Goal: Task Accomplishment & Management: Manage account settings

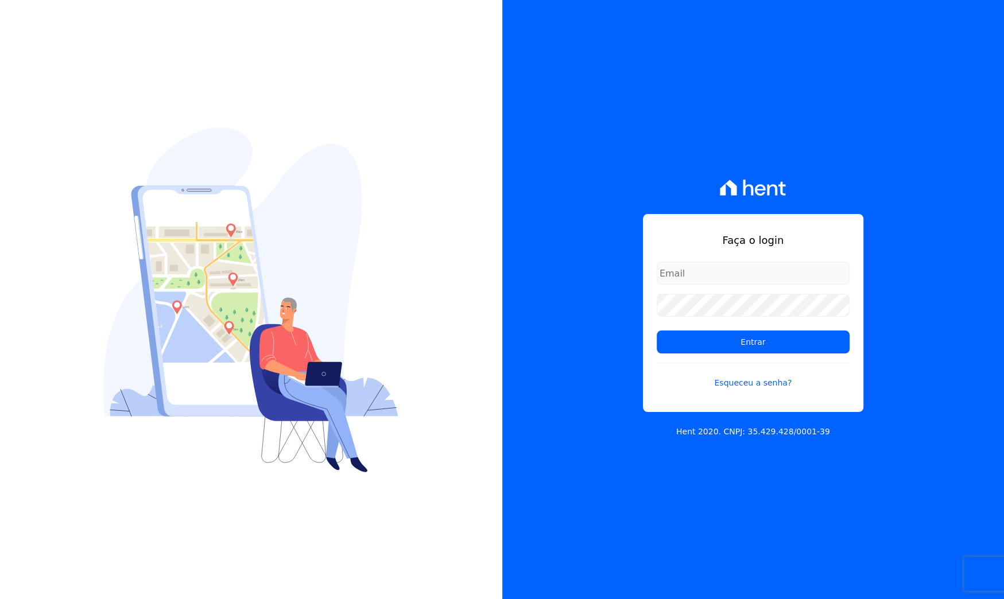
type input "[EMAIL_ADDRESS][DOMAIN_NAME]"
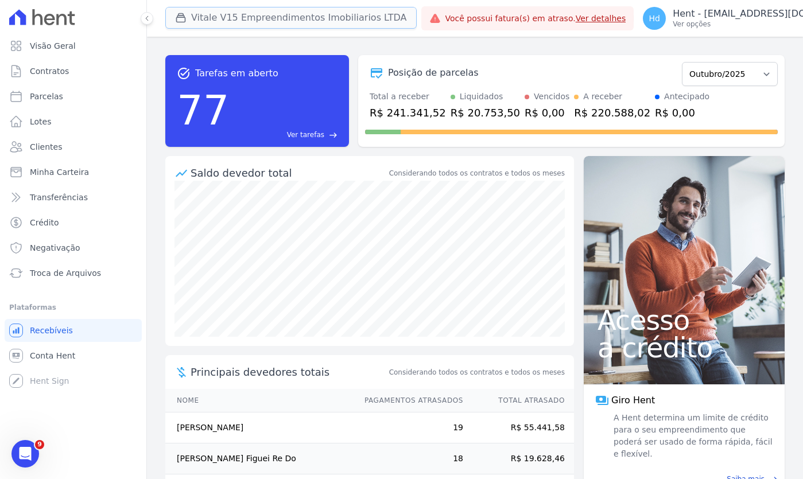
click at [285, 24] on button "Vitale V15 Empreendimentos Imobiliarios LTDA" at bounding box center [290, 18] width 251 height 22
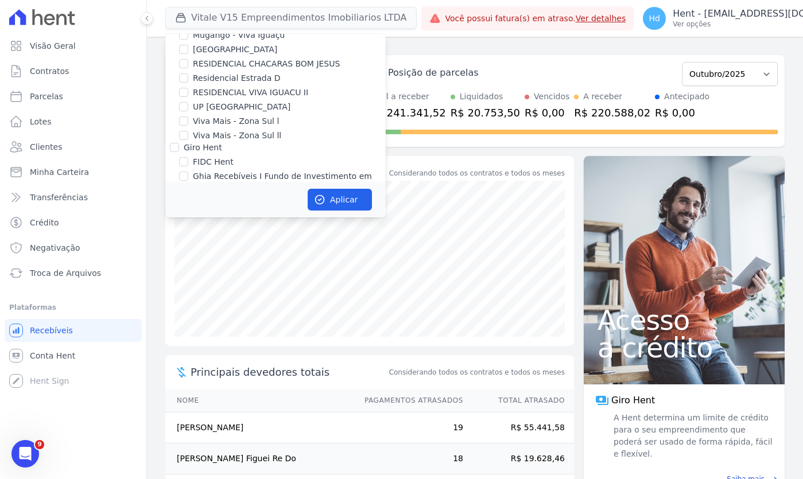
scroll to position [11413, 0]
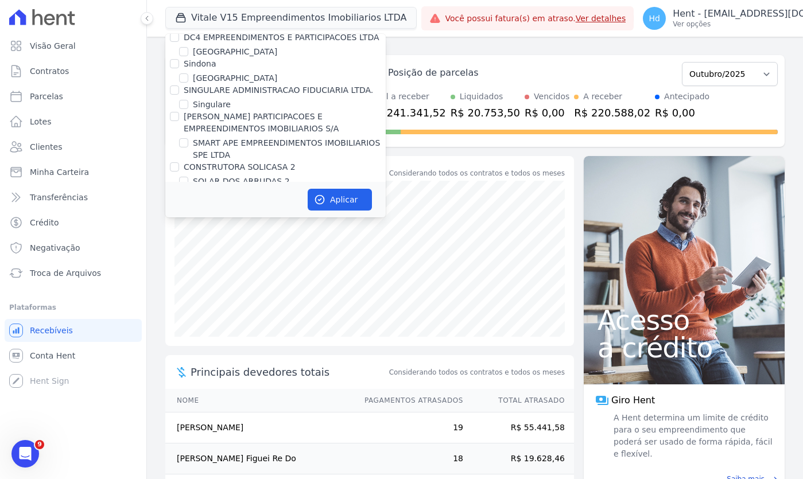
checkbox input "false"
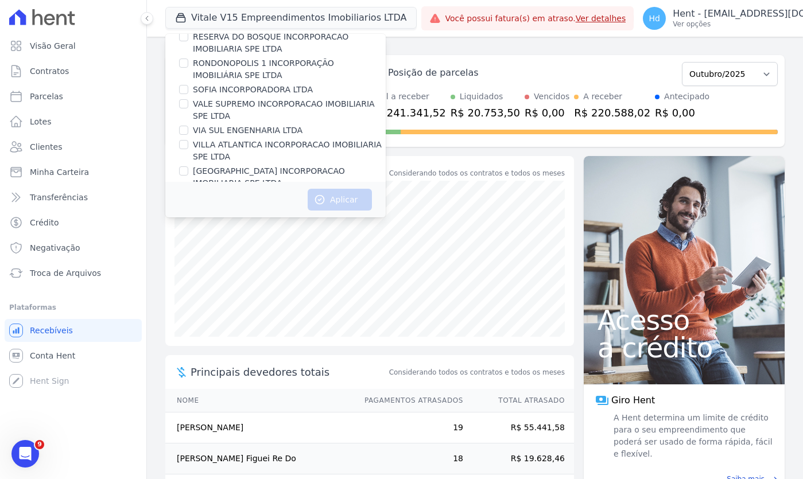
click at [235, 271] on label "Alameda dos Ipês" at bounding box center [228, 277] width 71 height 12
click at [188, 272] on input "Alameda dos Ipês" at bounding box center [183, 276] width 9 height 9
checkbox input "true"
click at [338, 207] on button "Aplicar" at bounding box center [340, 200] width 64 height 22
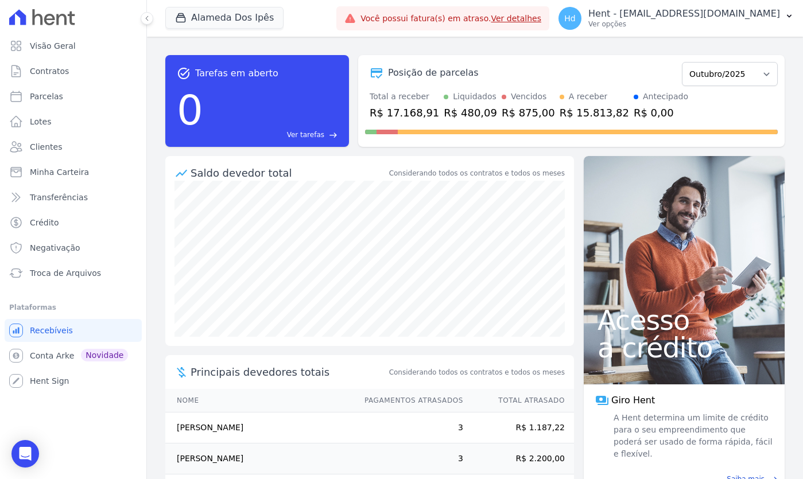
scroll to position [107, 0]
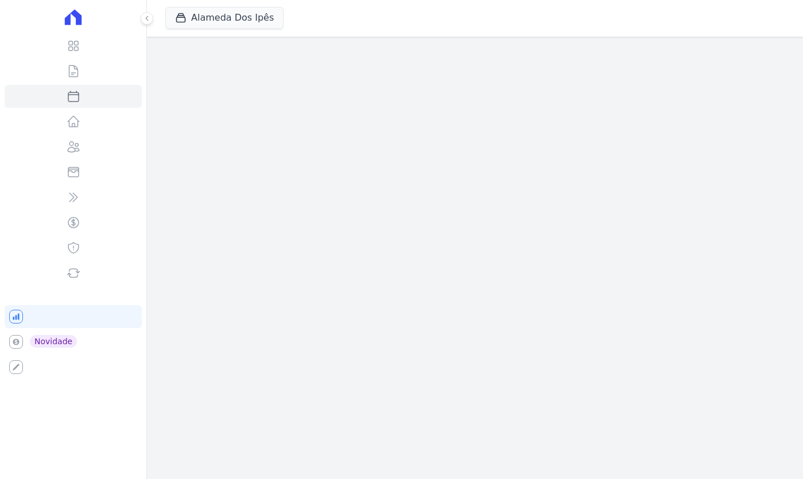
select select
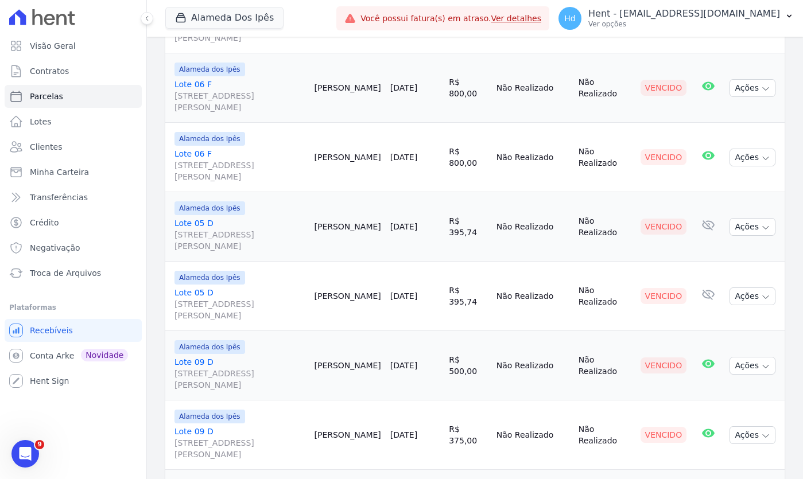
scroll to position [263, 0]
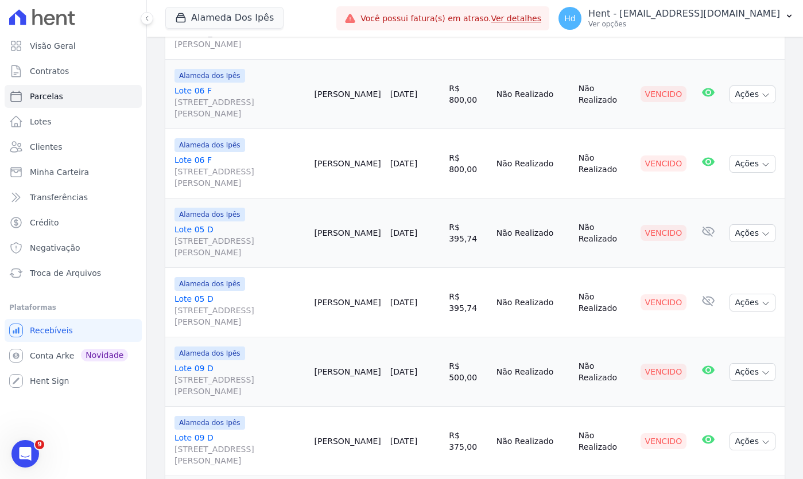
click at [208, 230] on link "Lote 05 D [STREET_ADDRESS][PERSON_NAME]" at bounding box center [240, 241] width 130 height 34
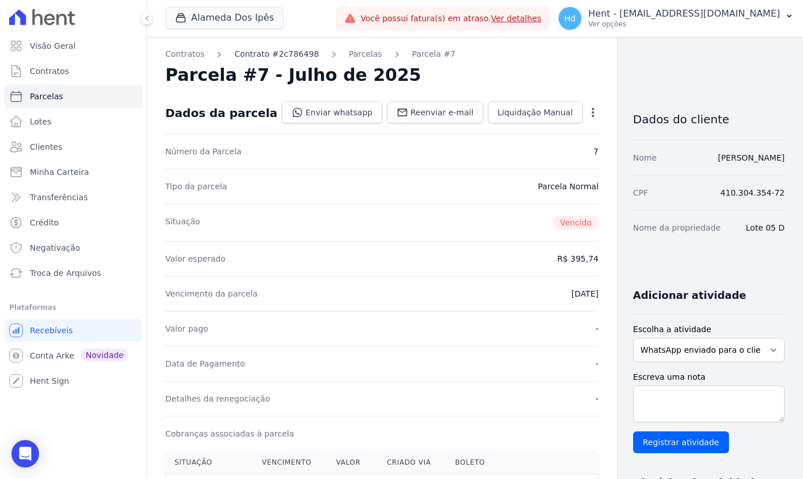
click at [288, 55] on link "Contrato #2c786498" at bounding box center [276, 54] width 84 height 12
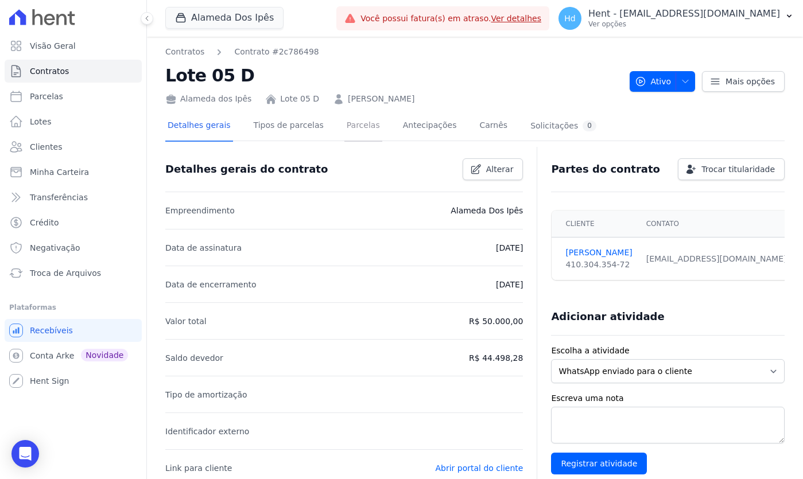
click at [349, 134] on link "Parcelas" at bounding box center [364, 126] width 38 height 30
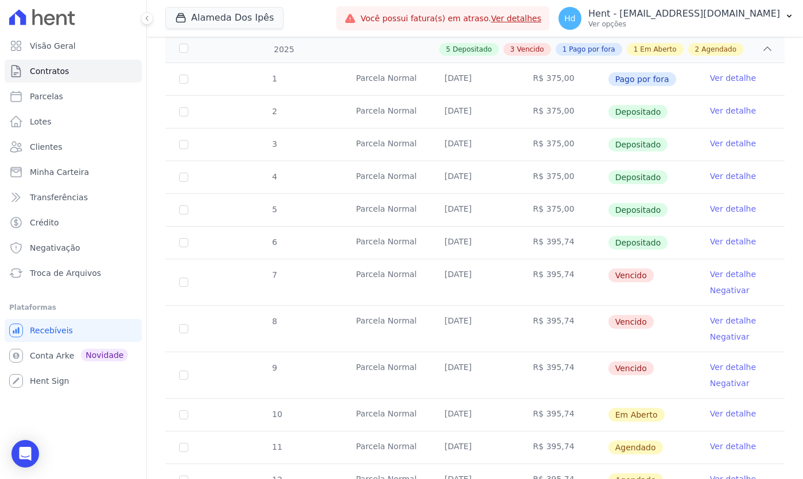
scroll to position [248, 0]
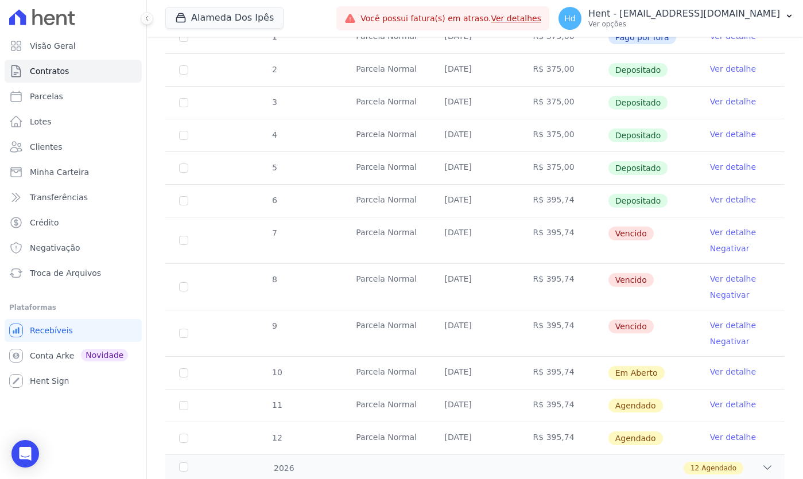
click at [725, 233] on link "Ver detalhe" at bounding box center [733, 232] width 46 height 11
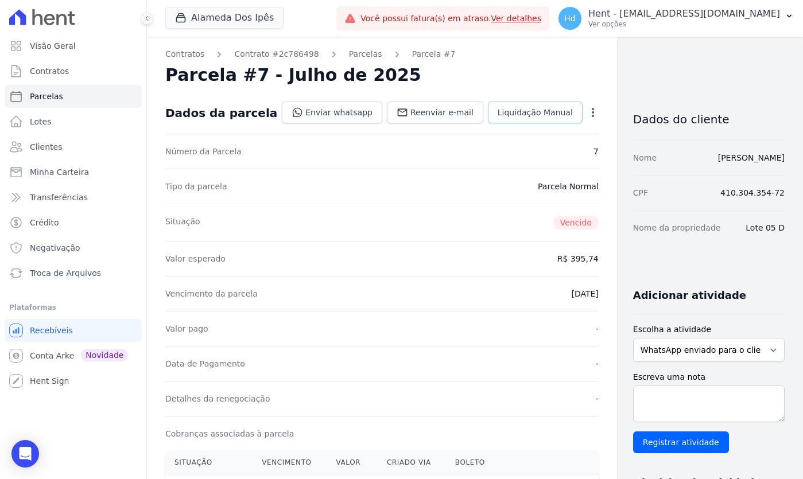
click at [497, 106] on link "Liquidação Manual" at bounding box center [535, 113] width 95 height 22
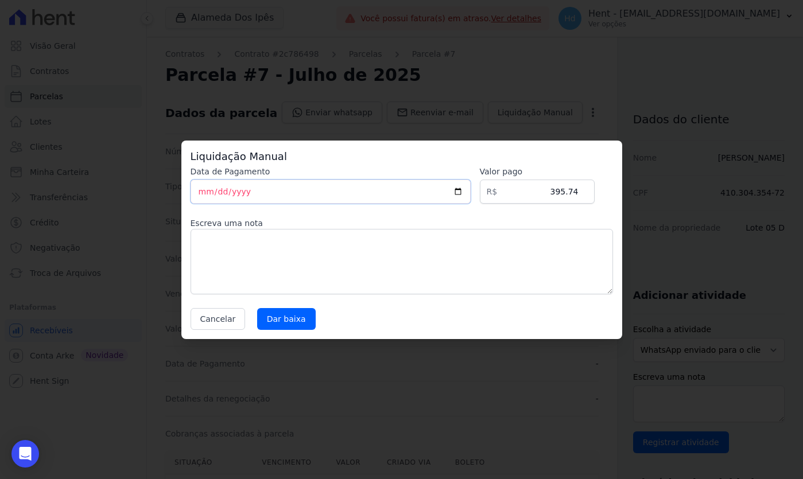
click at [470, 194] on input "[DATE]" at bounding box center [331, 192] width 280 height 24
type input "[DATE]"
click at [392, 247] on textarea at bounding box center [402, 261] width 423 height 65
type textarea "pago via pix"
click at [296, 317] on input "Dar baixa" at bounding box center [286, 319] width 59 height 22
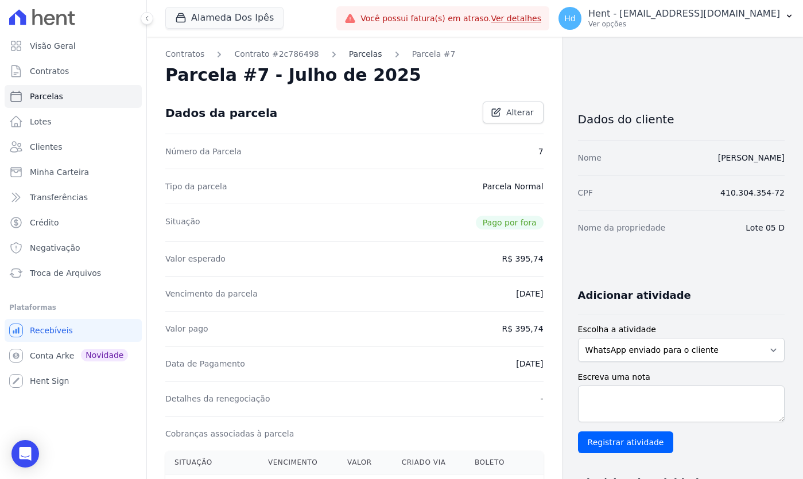
click at [368, 55] on link "Parcelas" at bounding box center [365, 54] width 33 height 12
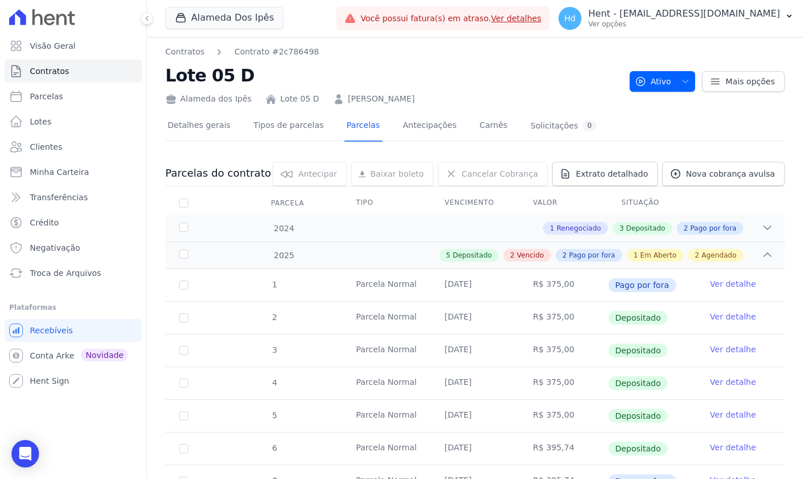
click at [492, 326] on td "[DATE]" at bounding box center [475, 318] width 88 height 32
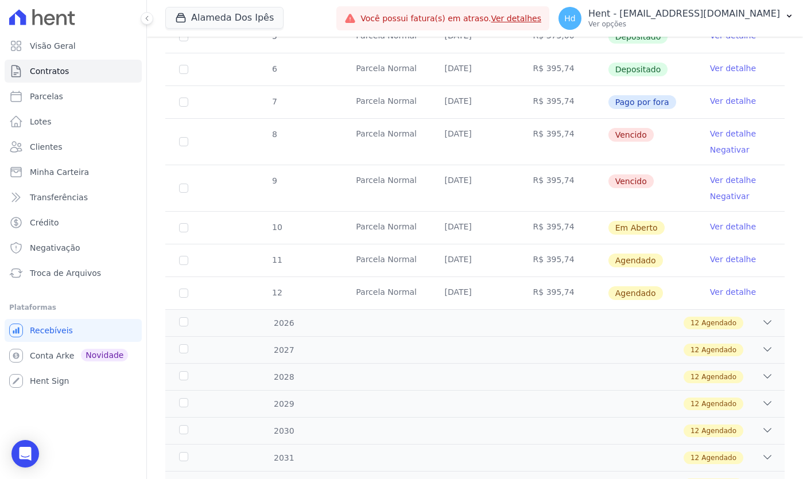
scroll to position [332, 0]
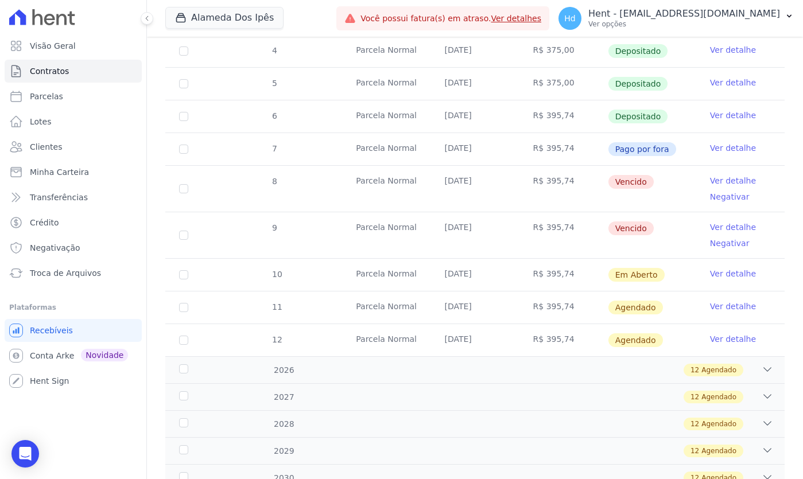
click at [717, 198] on link "Negativar" at bounding box center [730, 196] width 40 height 9
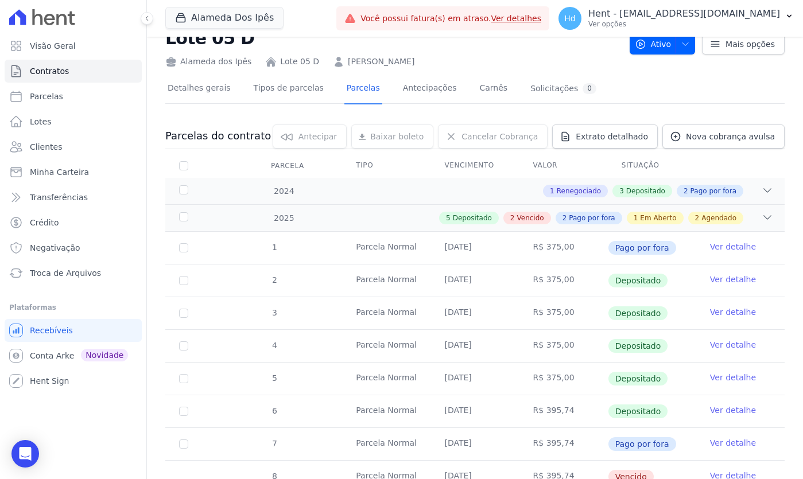
scroll to position [181, 0]
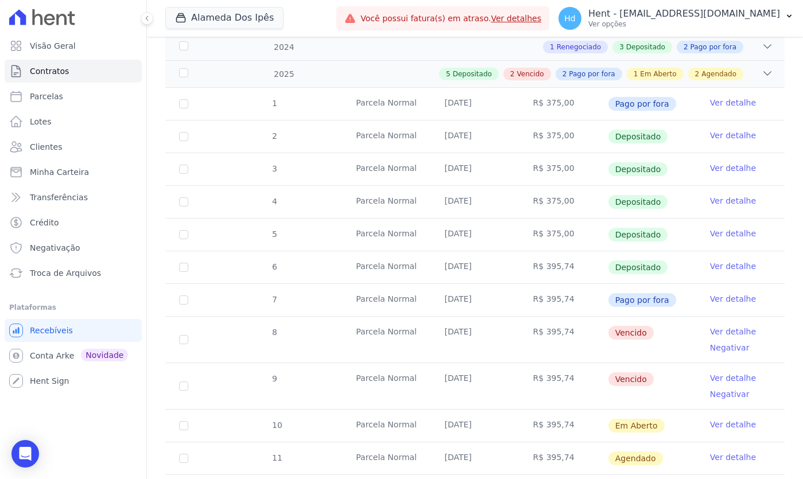
click at [734, 331] on link "Ver detalhe" at bounding box center [733, 331] width 46 height 11
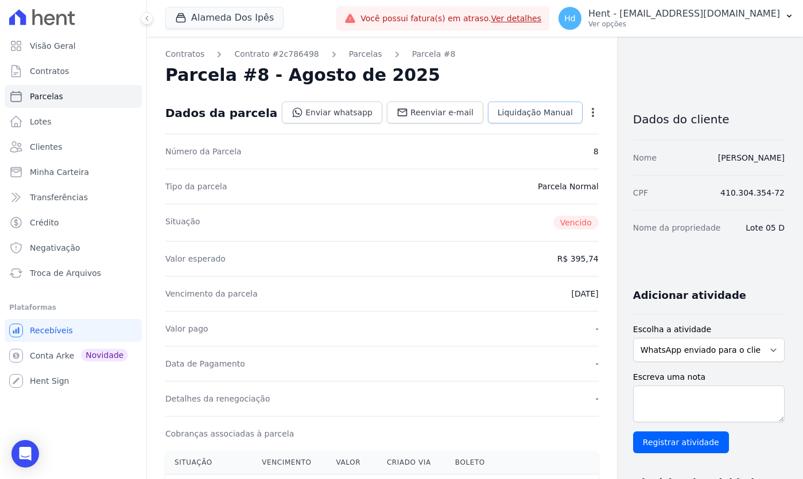
click at [504, 110] on span "Liquidação Manual" at bounding box center [535, 112] width 75 height 11
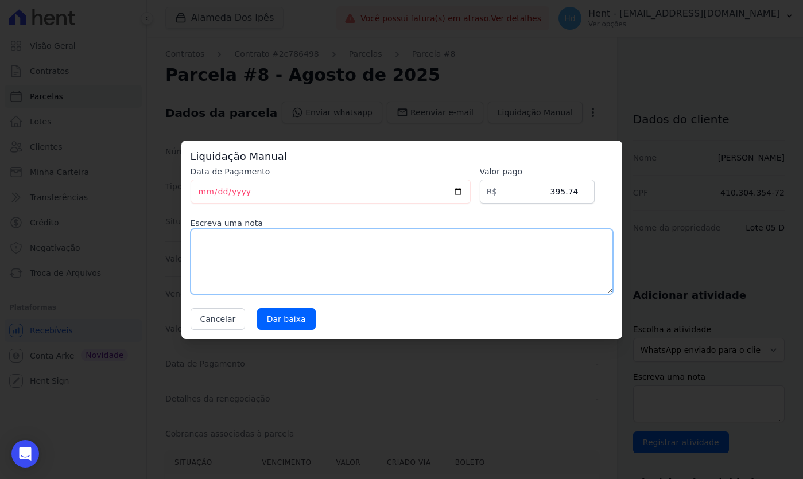
click at [431, 235] on textarea at bounding box center [402, 261] width 423 height 65
type textarea "pago via pix"
click at [284, 324] on input "Dar baixa" at bounding box center [286, 319] width 59 height 22
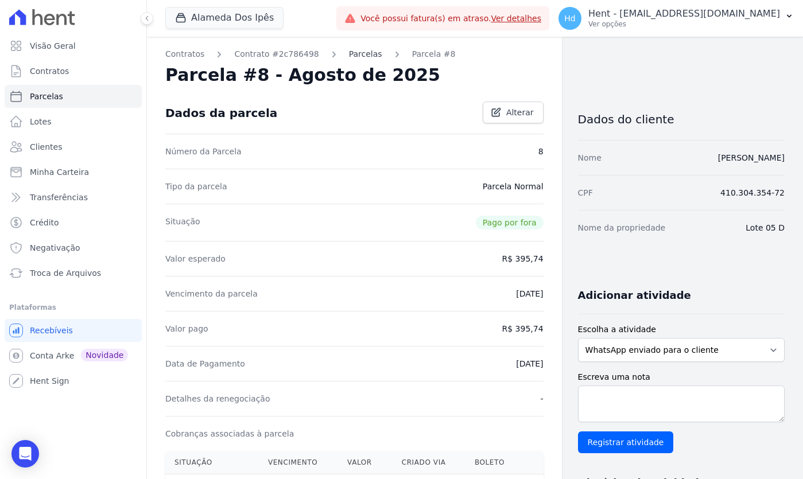
click at [353, 56] on link "Parcelas" at bounding box center [365, 54] width 33 height 12
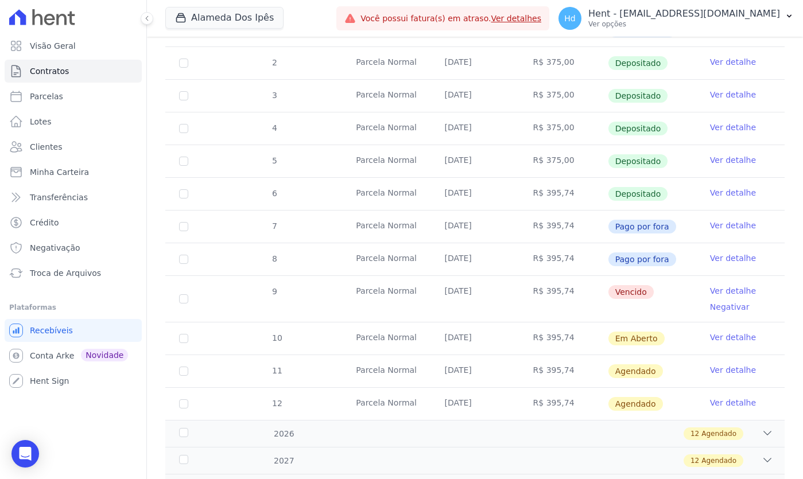
scroll to position [261, 0]
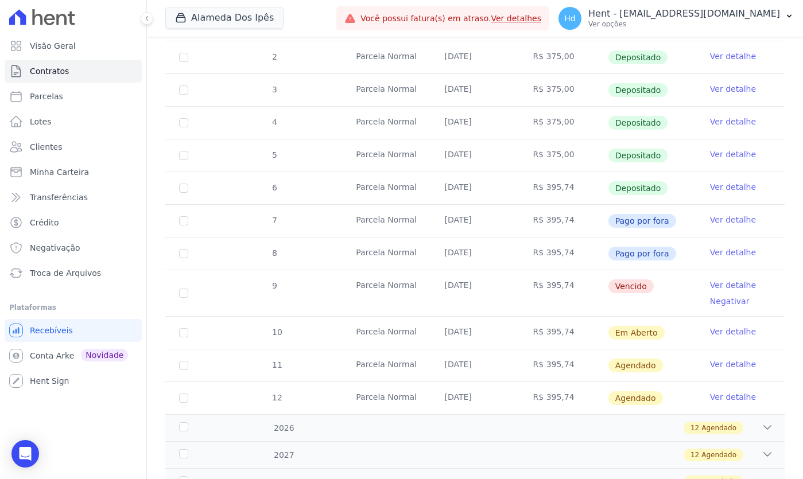
click at [742, 285] on link "Ver detalhe" at bounding box center [733, 285] width 46 height 11
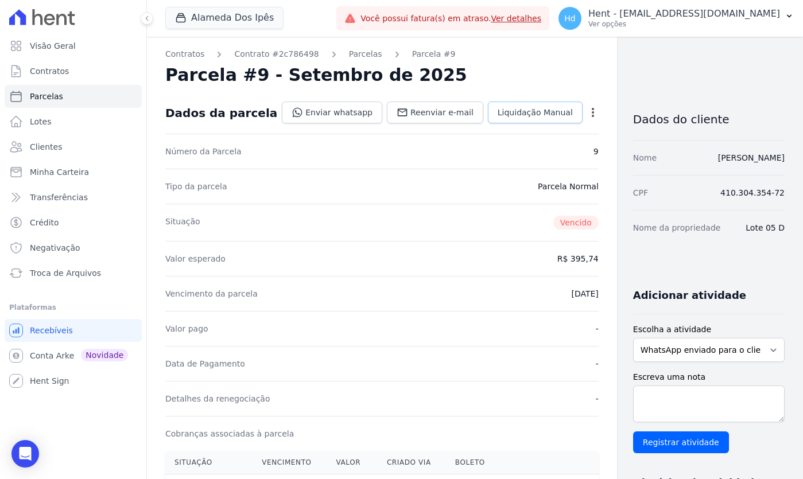
click at [508, 118] on link "Liquidação Manual" at bounding box center [535, 113] width 95 height 22
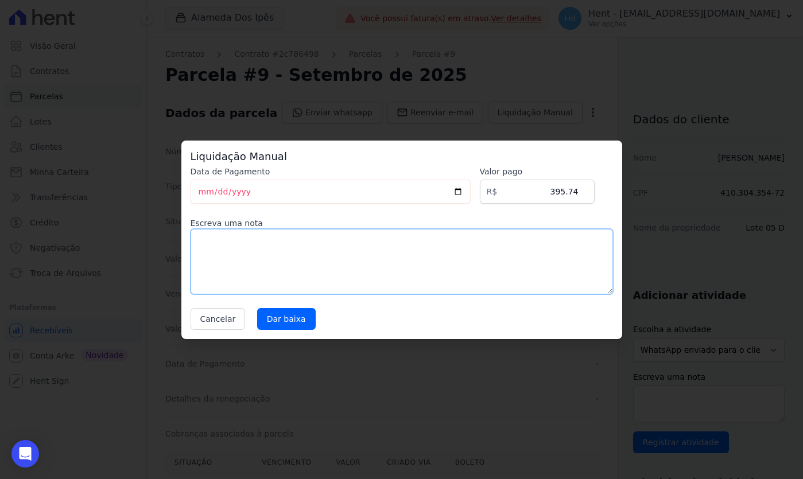
click at [433, 239] on textarea at bounding box center [402, 261] width 423 height 65
type textarea "pago via pix"
click at [297, 312] on input "Dar baixa" at bounding box center [286, 319] width 59 height 22
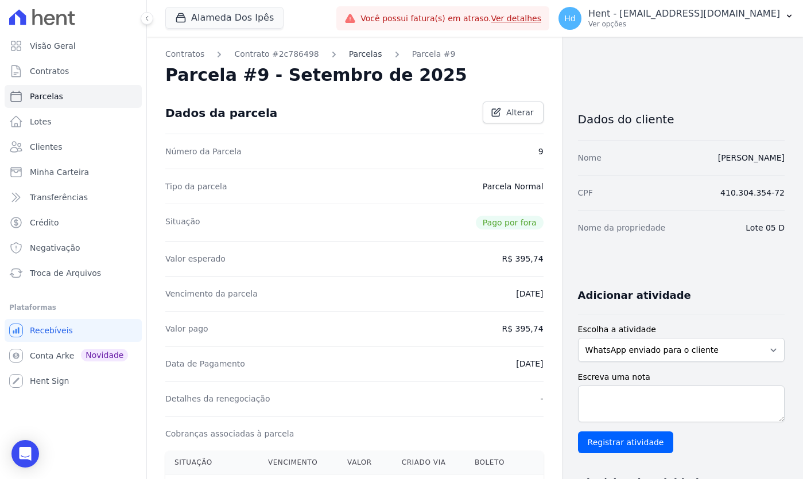
click at [349, 52] on link "Parcelas" at bounding box center [365, 54] width 33 height 12
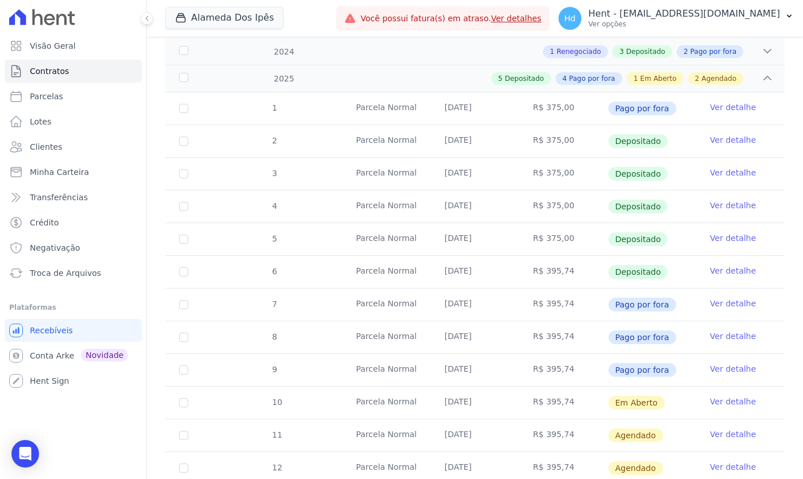
scroll to position [97, 0]
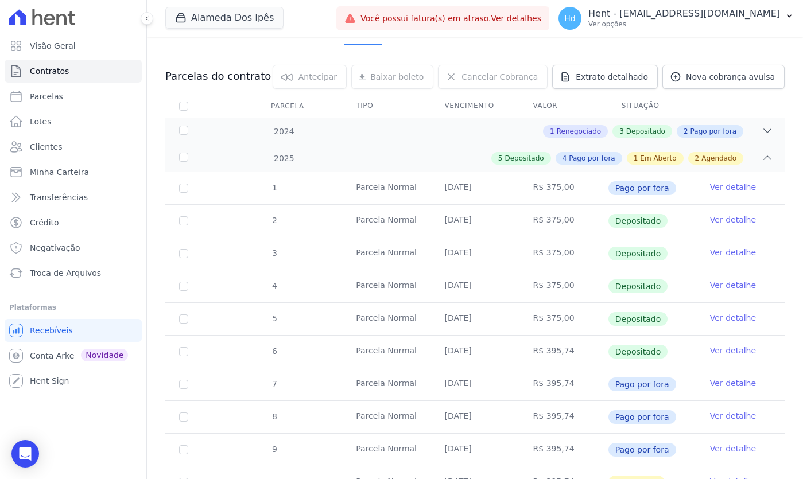
click at [468, 168] on div "1 [GEOGRAPHIC_DATA] [DATE] R$ 375,00 Pago por fora Ver detalhe 2 [GEOGRAPHIC_DA…" at bounding box center [475, 368] width 656 height 401
click at [764, 156] on icon at bounding box center [767, 157] width 11 height 11
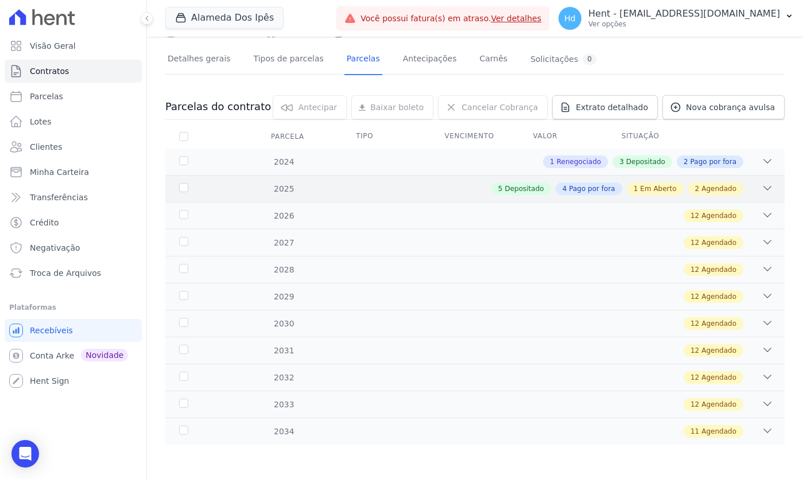
scroll to position [67, 0]
click at [764, 187] on icon at bounding box center [767, 188] width 11 height 11
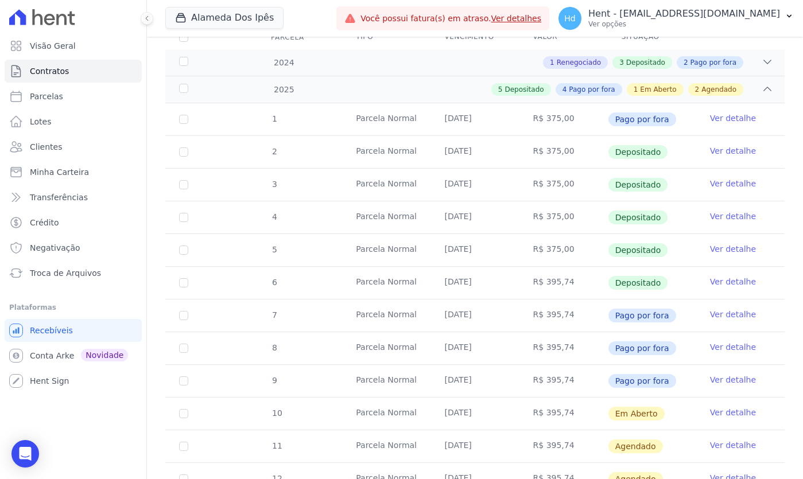
scroll to position [170, 0]
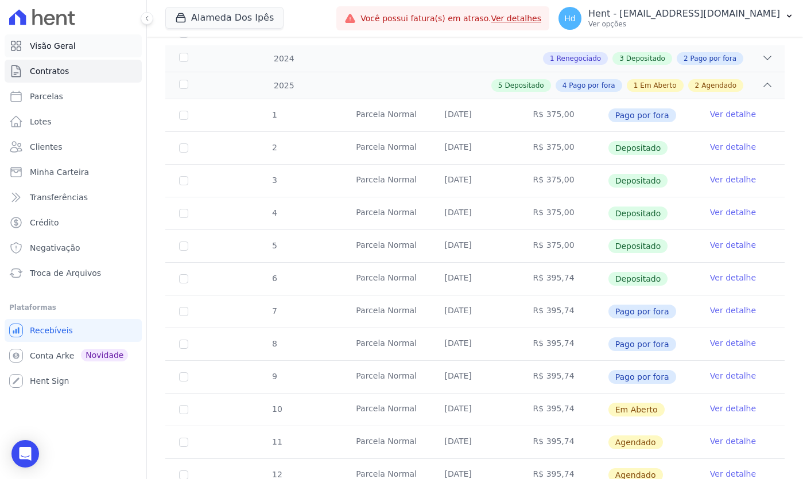
click at [71, 44] on span "Visão Geral" at bounding box center [53, 45] width 46 height 11
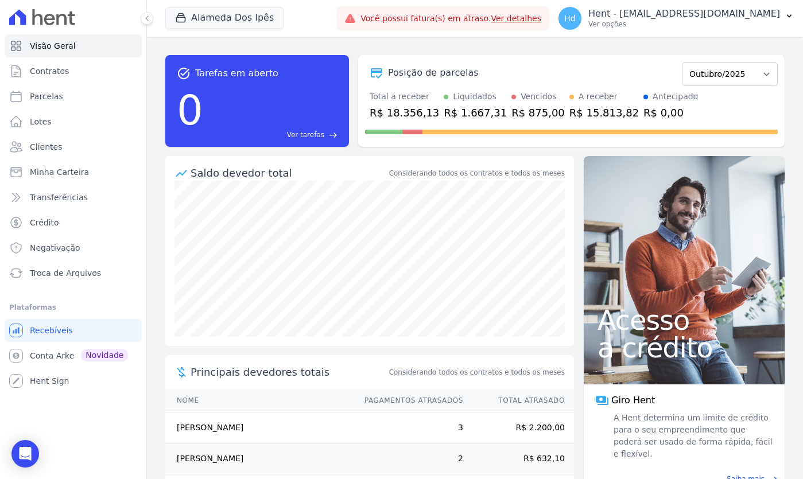
click at [391, 46] on div "task_alt Tarefas em aberto 0 Ver tarefas east Posição de parcelas Setembro/2023…" at bounding box center [475, 101] width 620 height 110
